Goal: Information Seeking & Learning: Learn about a topic

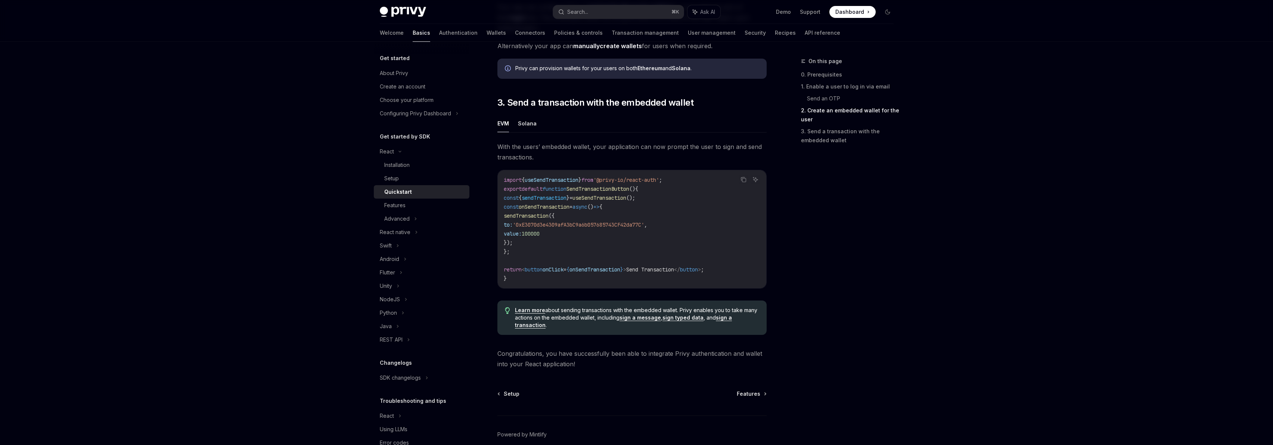
scroll to position [638, 0]
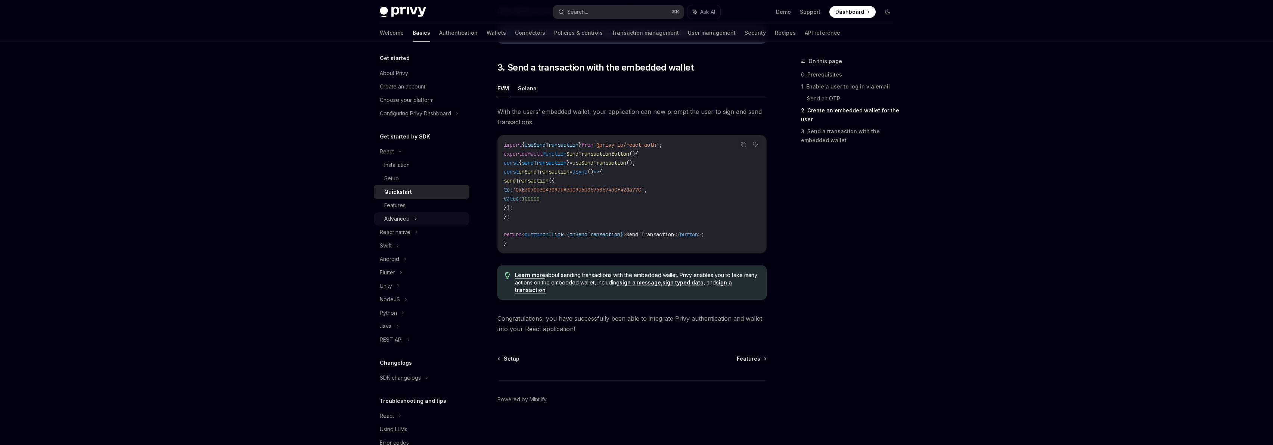
click at [438, 220] on div "Advanced" at bounding box center [422, 218] width 96 height 13
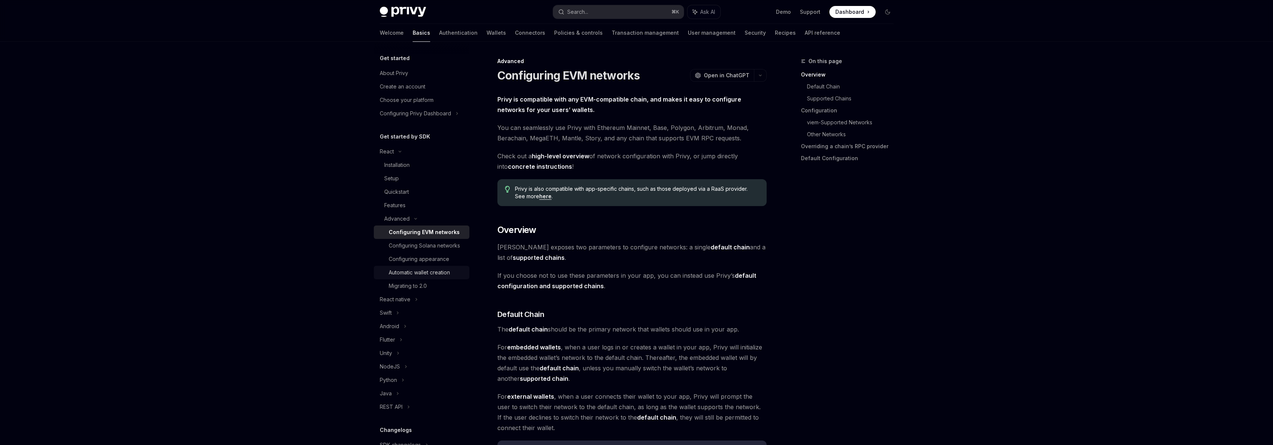
click at [458, 277] on div "Automatic wallet creation" at bounding box center [427, 272] width 76 height 9
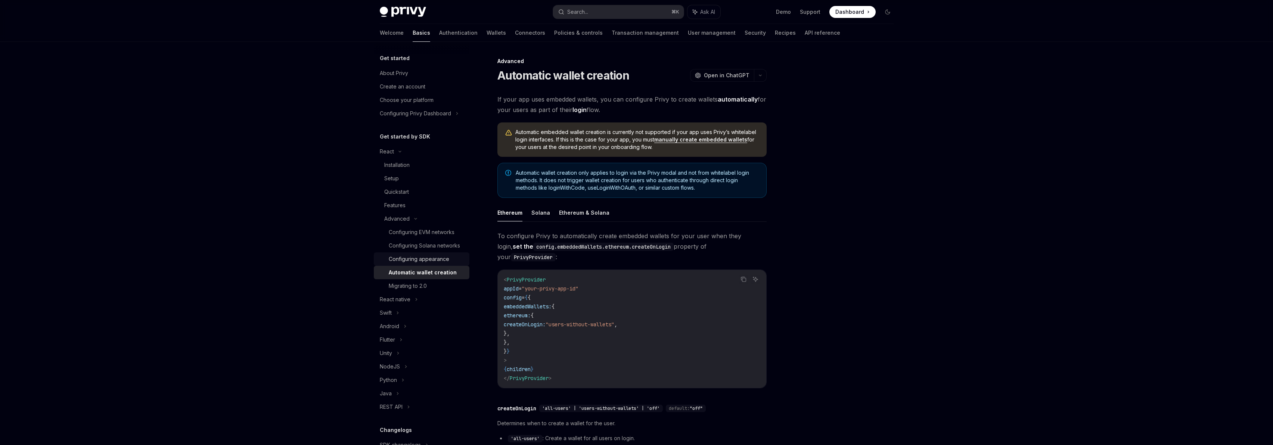
click at [453, 264] on div "Configuring appearance" at bounding box center [427, 259] width 76 height 9
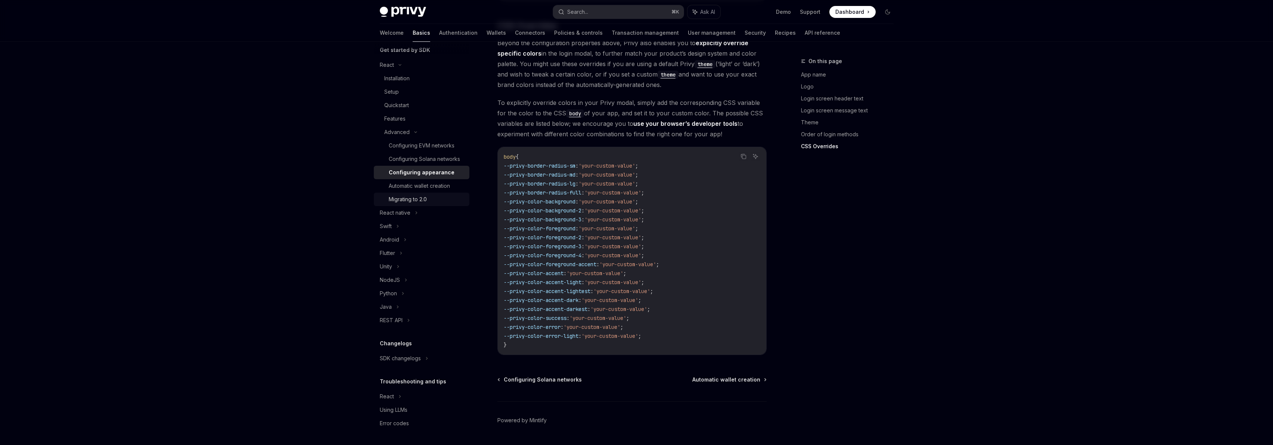
scroll to position [94, 0]
click at [432, 141] on div "Configuring EVM networks" at bounding box center [422, 145] width 66 height 9
type textarea "*"
